Goal: Entertainment & Leisure: Consume media (video, audio)

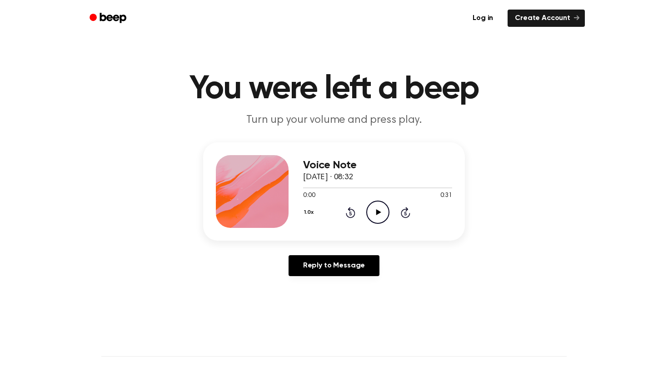
click at [382, 211] on icon "Play Audio" at bounding box center [377, 212] width 23 height 23
click at [382, 214] on icon "Play Audio" at bounding box center [377, 212] width 23 height 23
click at [384, 215] on icon "Pause Audio" at bounding box center [377, 212] width 23 height 23
click at [384, 215] on icon "Play Audio" at bounding box center [377, 212] width 23 height 23
click at [380, 213] on icon "Pause Audio" at bounding box center [377, 212] width 23 height 23
